Goal: Transaction & Acquisition: Purchase product/service

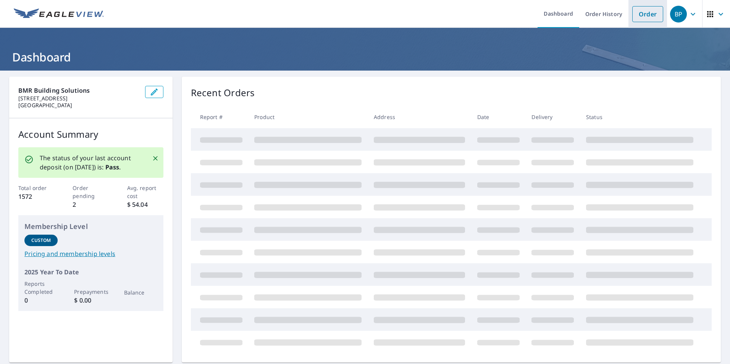
click at [644, 15] on link "Order" at bounding box center [647, 14] width 31 height 16
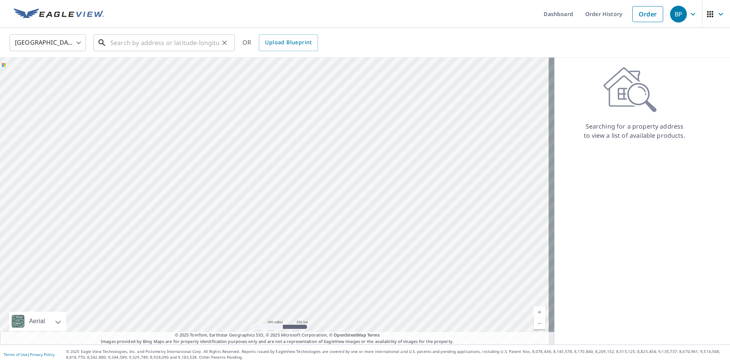
click at [147, 44] on input "text" at bounding box center [164, 42] width 109 height 21
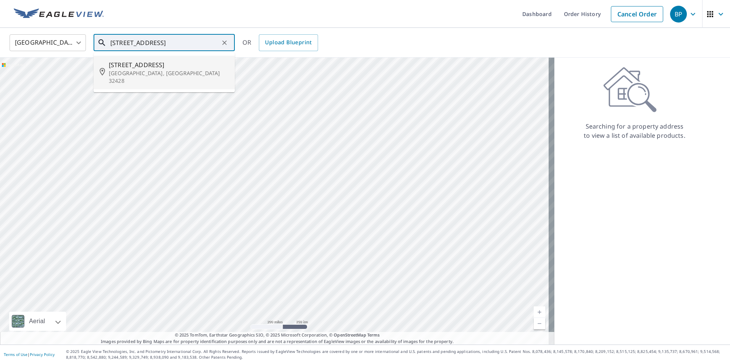
click at [162, 66] on span "5209 Highway 77" at bounding box center [169, 64] width 120 height 9
type input "5209 Highway 77 Chipley, FL 32428"
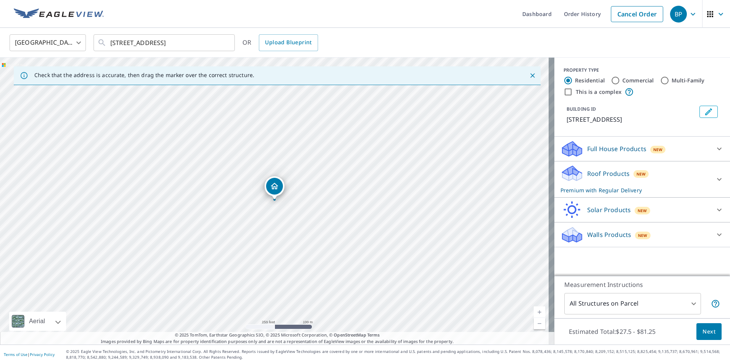
click at [706, 330] on span "Next" at bounding box center [708, 332] width 13 height 10
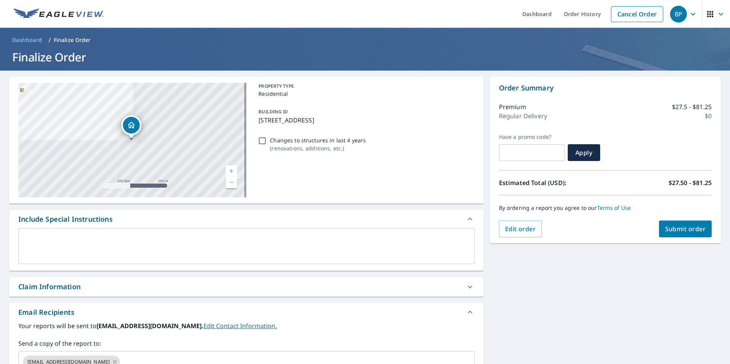
click at [680, 224] on button "Submit order" at bounding box center [685, 229] width 53 height 17
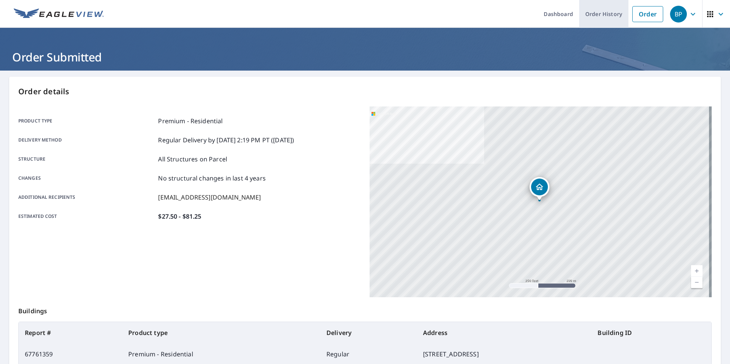
click at [588, 18] on link "Order History" at bounding box center [603, 14] width 49 height 28
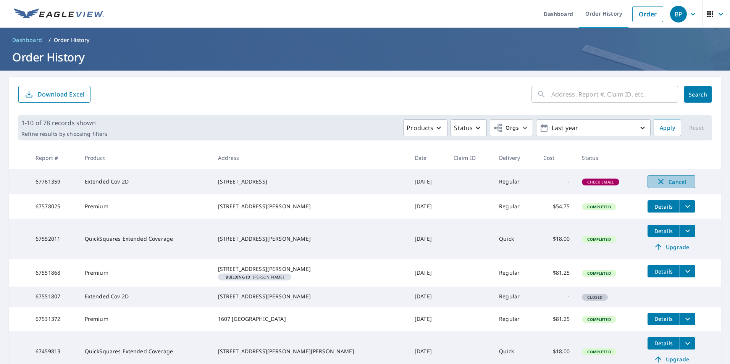
click at [656, 180] on icon "button" at bounding box center [660, 181] width 9 height 9
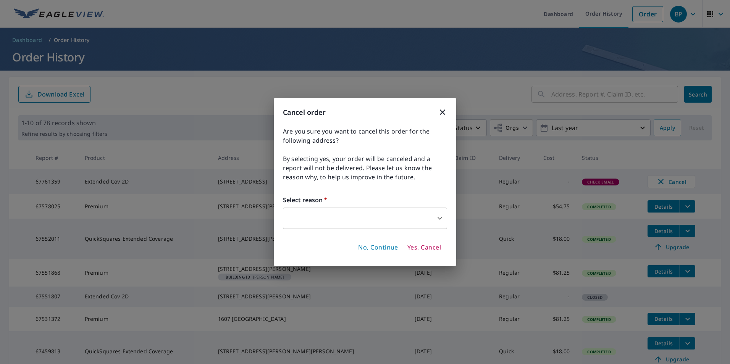
click at [435, 221] on body "BP BP Dashboard Order History Order BP Dashboard / Order History Order History …" at bounding box center [365, 182] width 730 height 364
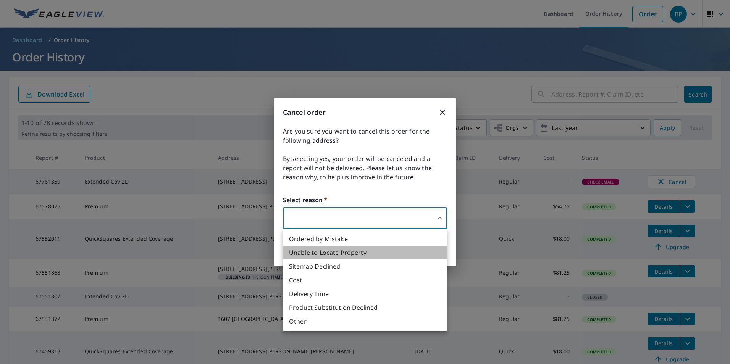
click at [334, 252] on li "Unable to Locate Property" at bounding box center [365, 253] width 164 height 14
type input "31"
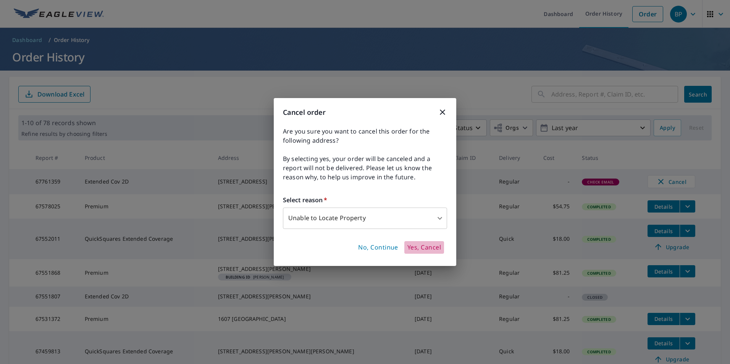
click at [429, 247] on span "Yes, Cancel" at bounding box center [424, 248] width 34 height 8
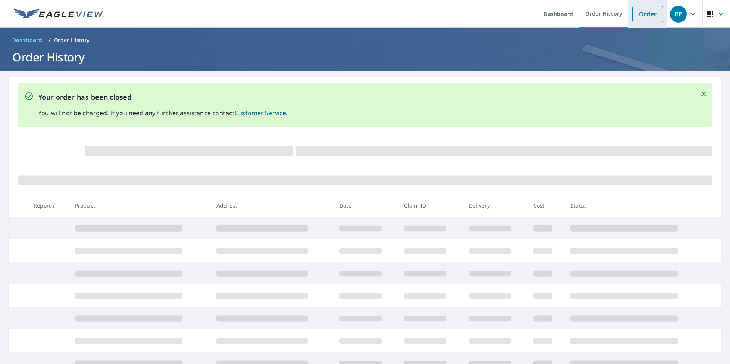
click at [640, 15] on link "Order" at bounding box center [647, 14] width 31 height 16
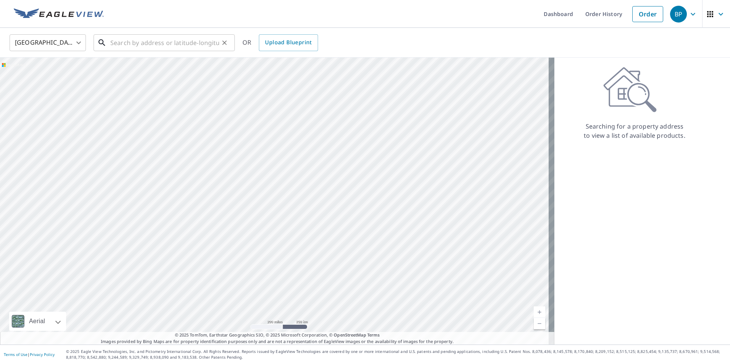
click at [182, 48] on input "text" at bounding box center [164, 42] width 109 height 21
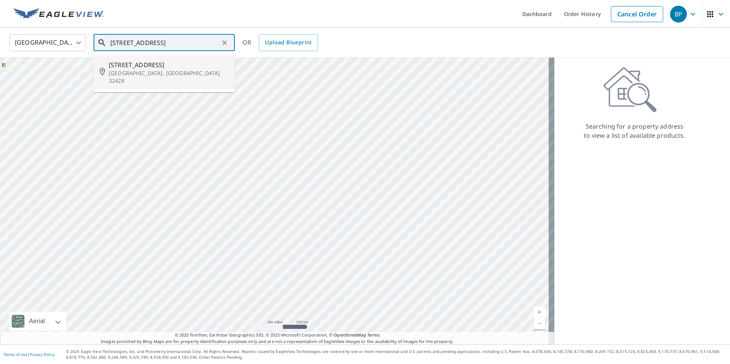
click at [185, 71] on p "Chipley, FL 32428" at bounding box center [169, 76] width 120 height 15
type input "5209 Highway 77 Chipley, FL 32428"
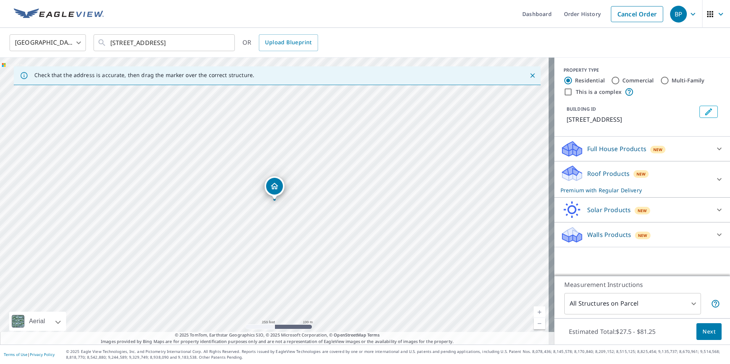
click at [717, 181] on icon at bounding box center [719, 179] width 9 height 9
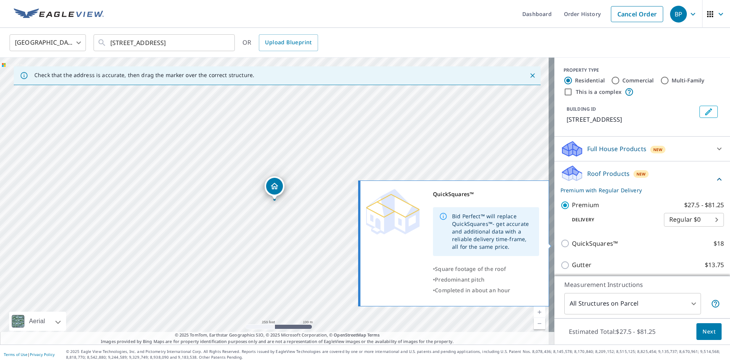
click at [560, 244] on input "QuickSquares™ $18" at bounding box center [565, 243] width 11 height 9
checkbox input "true"
type input "1"
checkbox input "false"
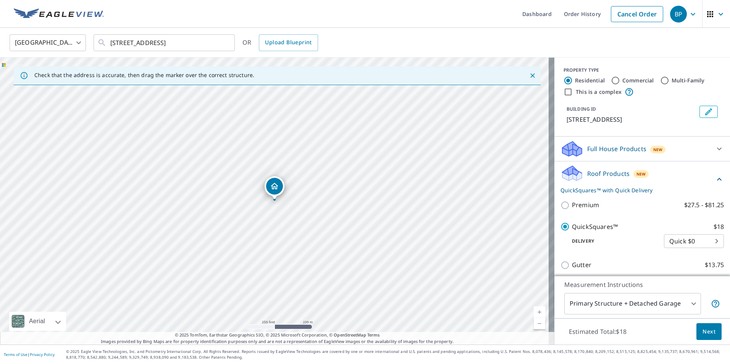
click at [702, 334] on span "Next" at bounding box center [708, 332] width 13 height 10
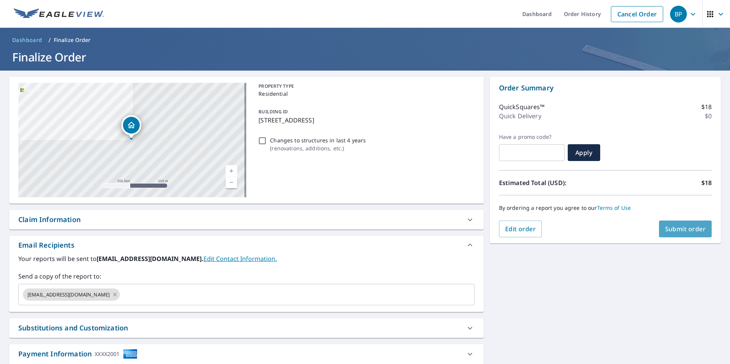
click at [680, 234] on button "Submit order" at bounding box center [685, 229] width 53 height 17
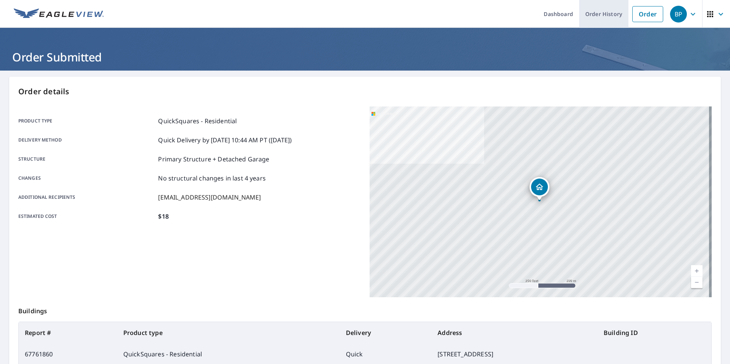
click at [593, 16] on link "Order History" at bounding box center [603, 14] width 49 height 28
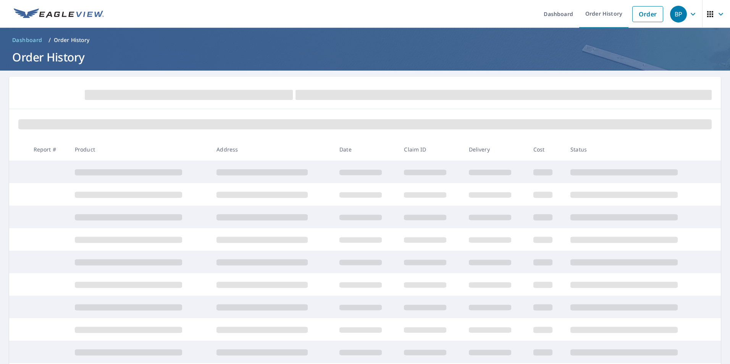
scroll to position [78, 0]
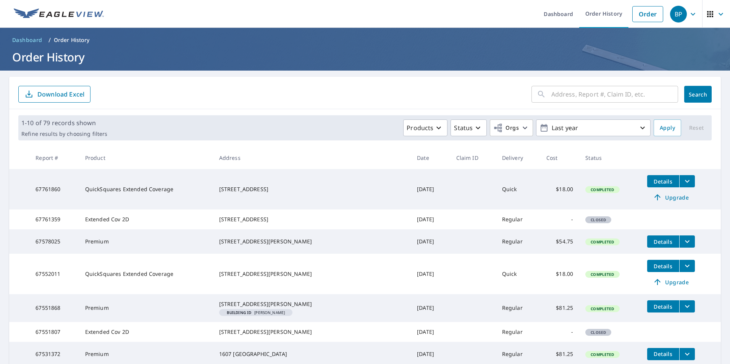
click at [683, 183] on icon "filesDropdownBtn-67761860" at bounding box center [687, 181] width 9 height 9
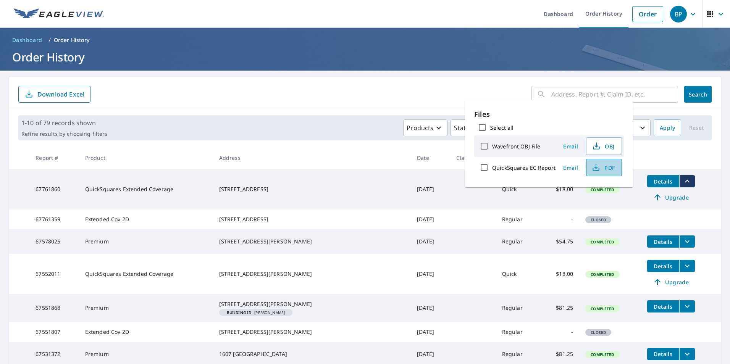
click at [609, 166] on span "PDF" at bounding box center [603, 167] width 24 height 9
